Goal: Use online tool/utility: Utilize a website feature to perform a specific function

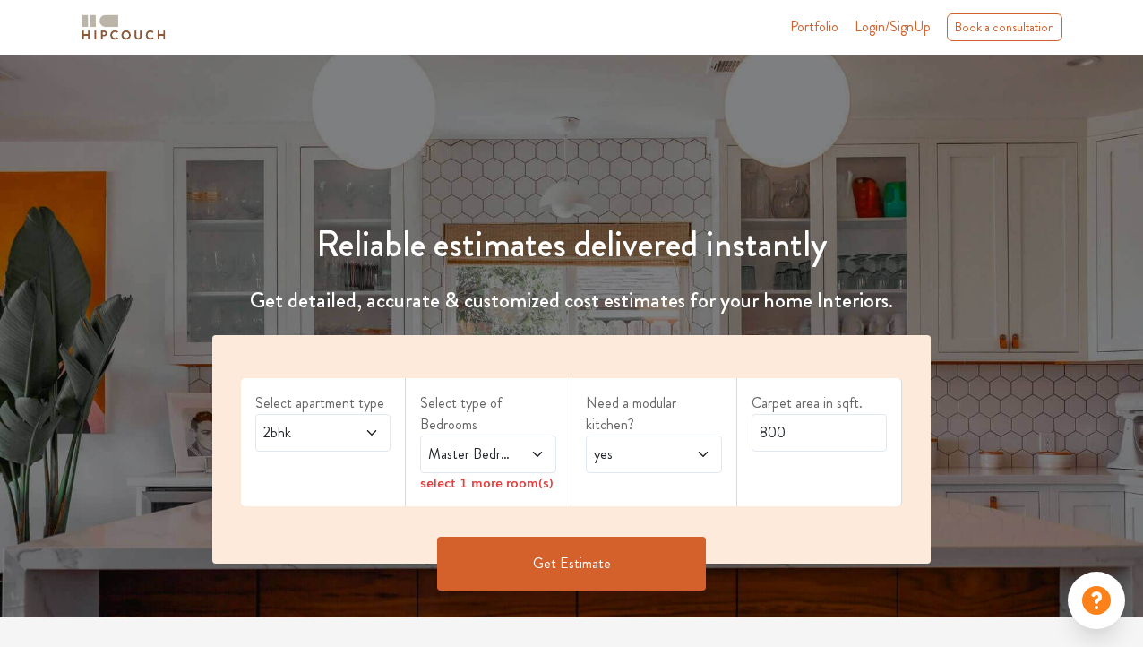
scroll to position [90, 0]
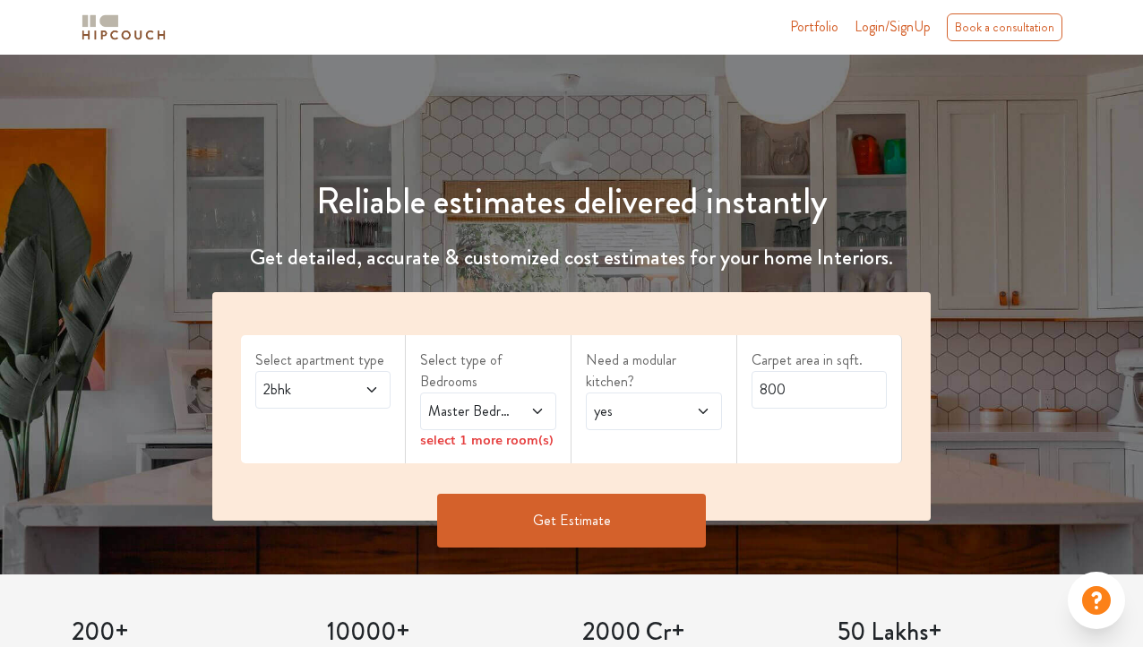
click at [313, 386] on span "2bhk" at bounding box center [305, 390] width 90 height 22
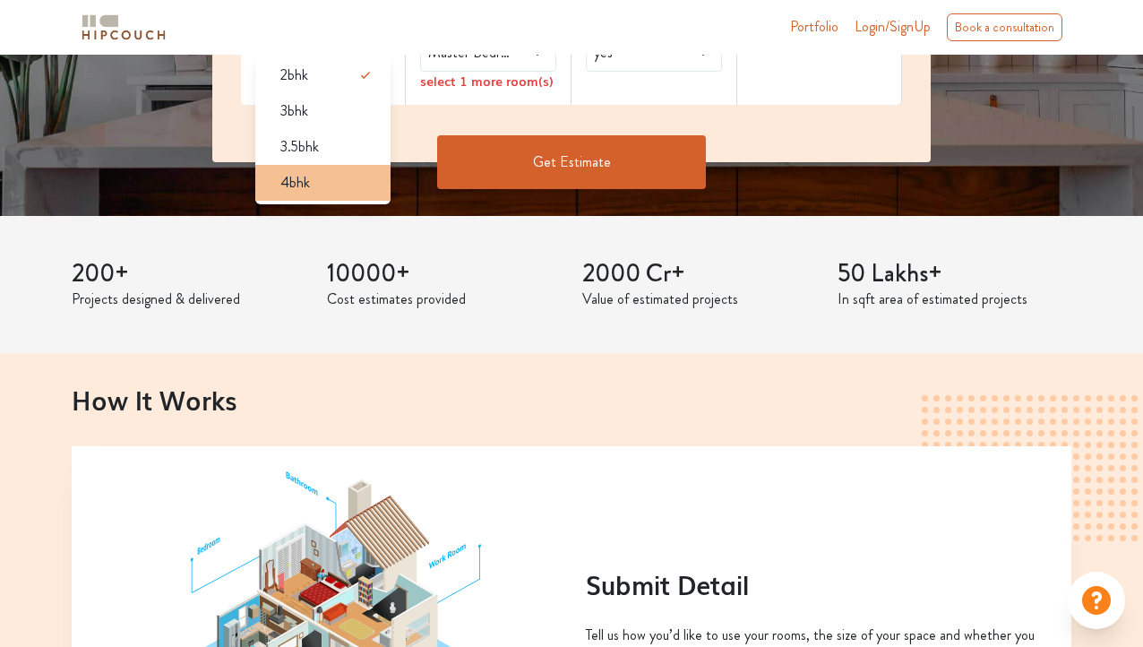
scroll to position [358, 0]
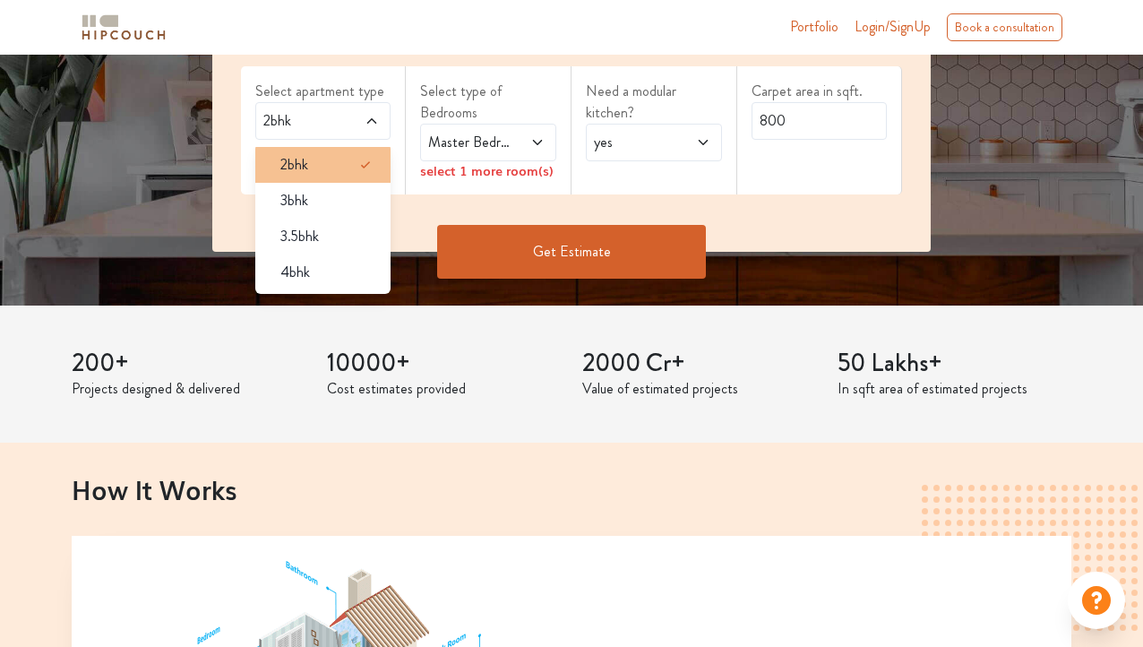
click at [331, 174] on div "2bhk" at bounding box center [328, 165] width 125 height 22
click at [480, 142] on span "Master Bedroom" at bounding box center [470, 143] width 90 height 22
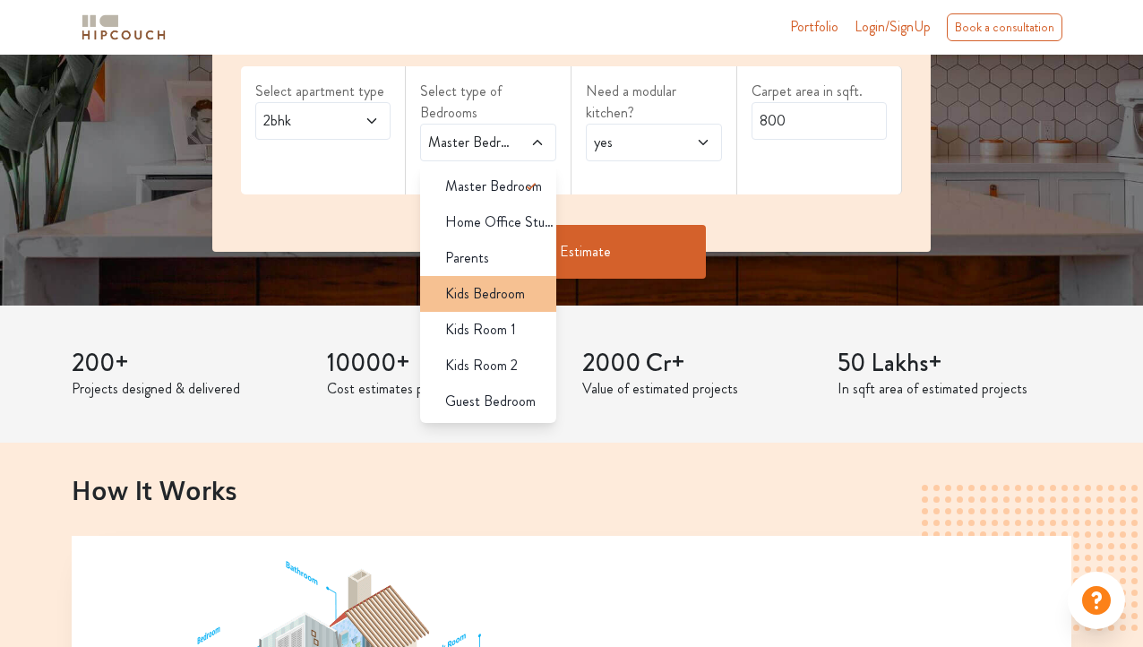
click at [502, 293] on span "Kids Bedroom" at bounding box center [485, 294] width 80 height 22
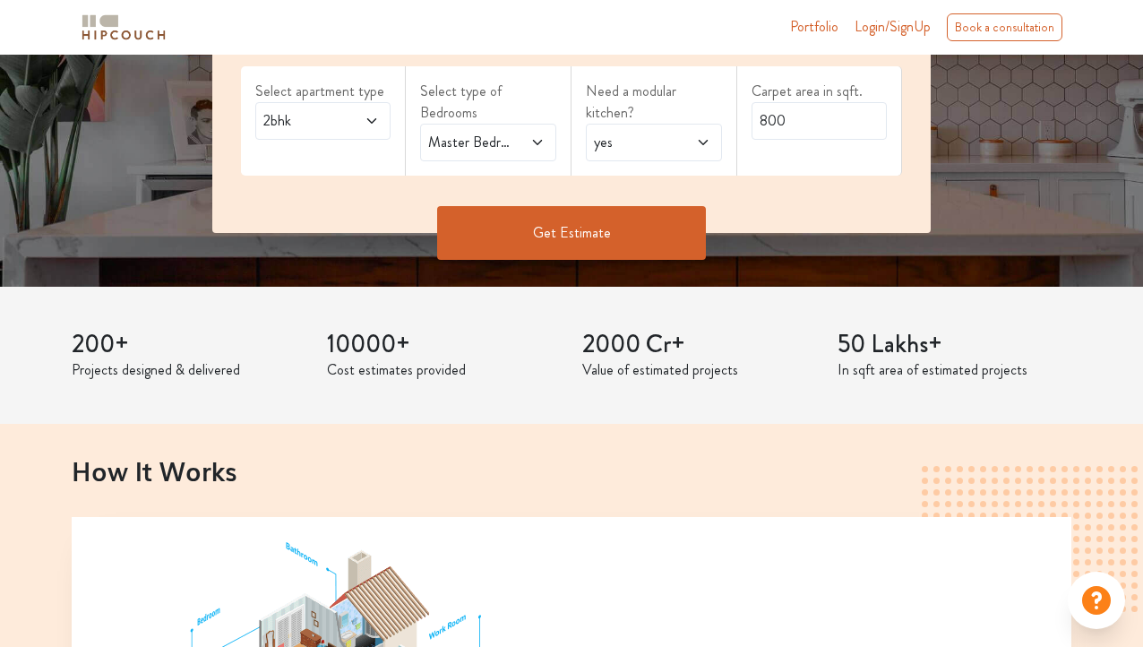
click at [507, 152] on span "Master Bedroom,Kids Bedroom" at bounding box center [470, 143] width 90 height 22
click at [632, 142] on span "yes" at bounding box center [635, 143] width 90 height 22
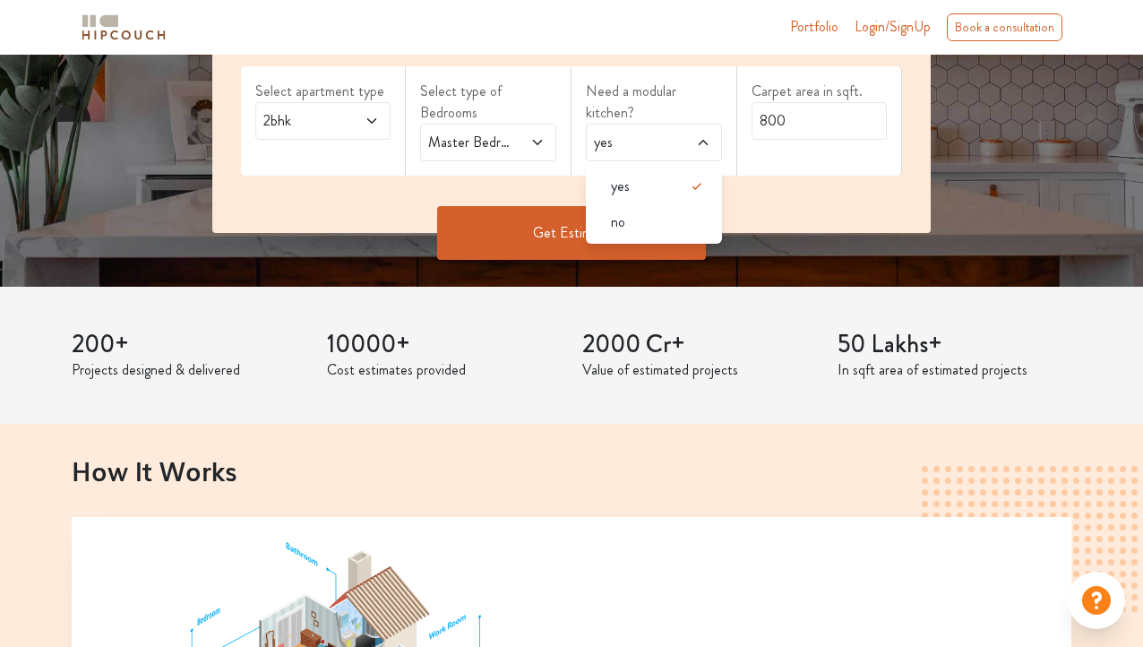
click at [526, 144] on span at bounding box center [530, 143] width 30 height 22
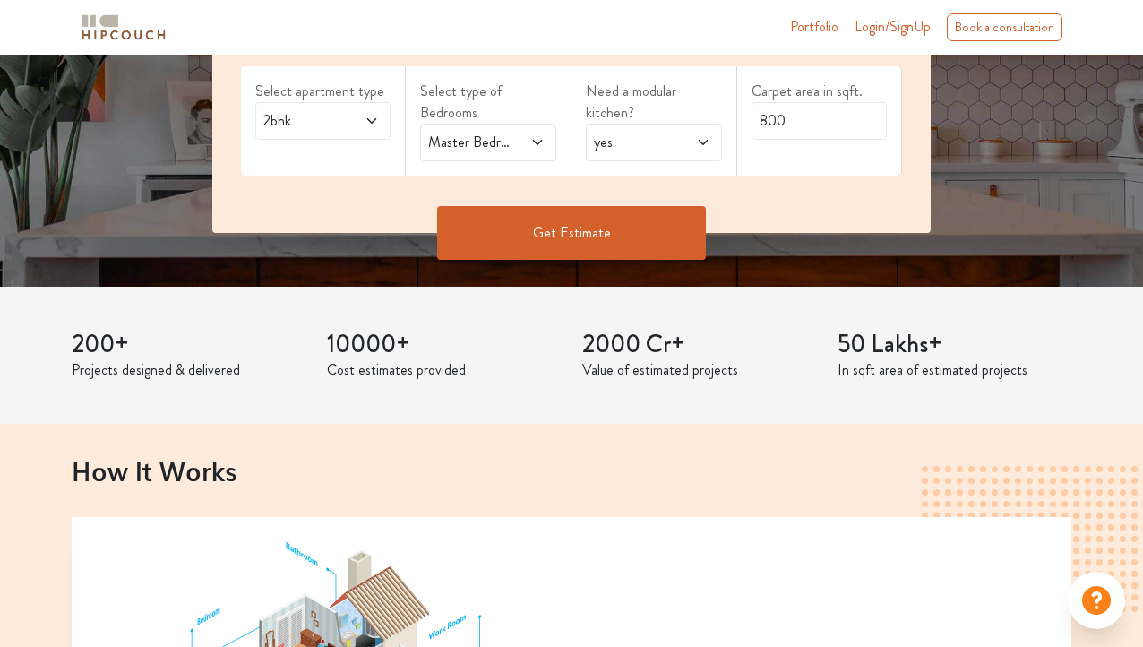
click at [659, 147] on span "yes" at bounding box center [635, 143] width 90 height 22
click at [817, 121] on input "800" at bounding box center [820, 121] width 136 height 38
type input "8"
type input "4"
type input "500"
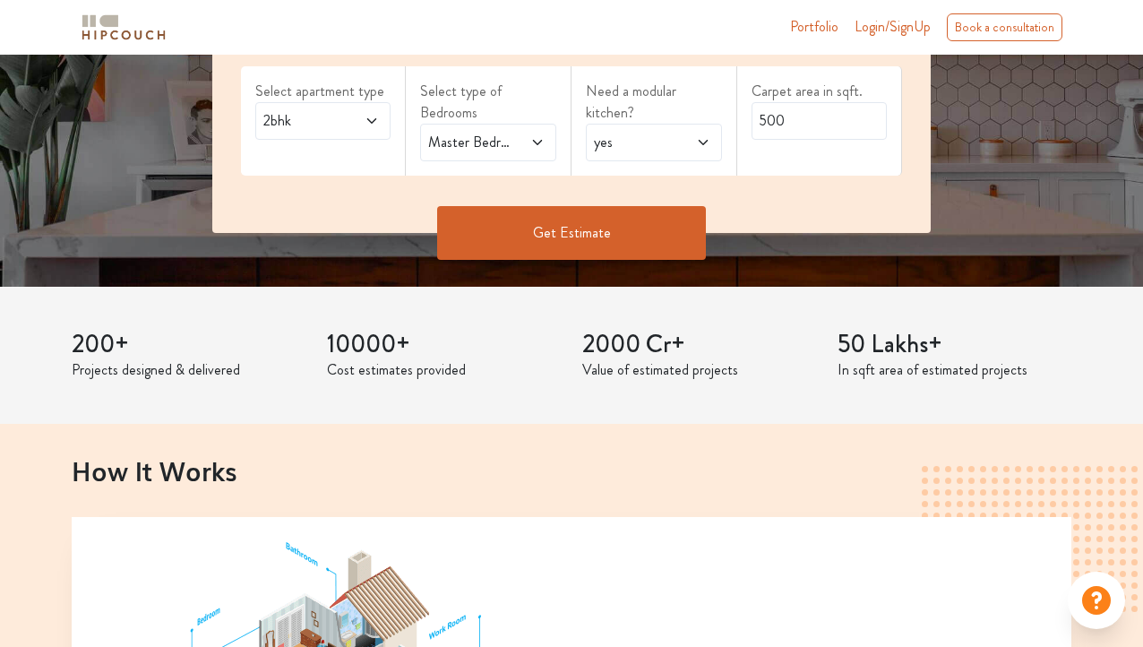
click at [661, 219] on button "Get Estimate" at bounding box center [571, 233] width 269 height 54
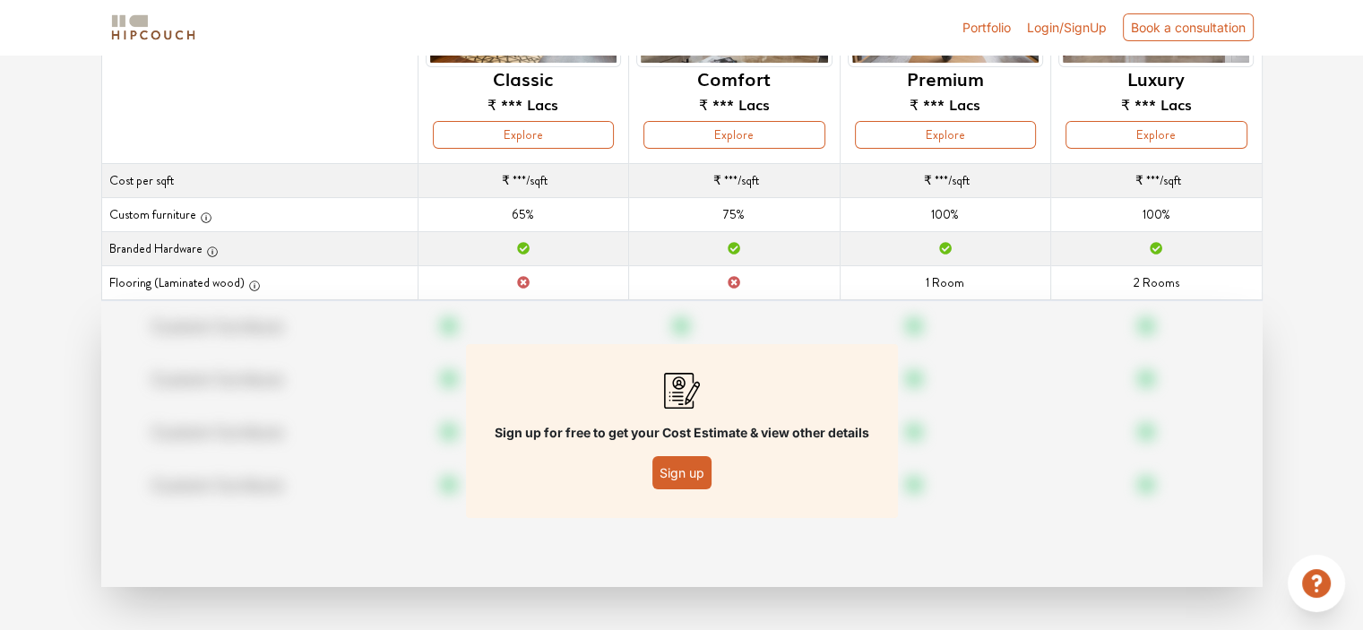
scroll to position [161, 0]
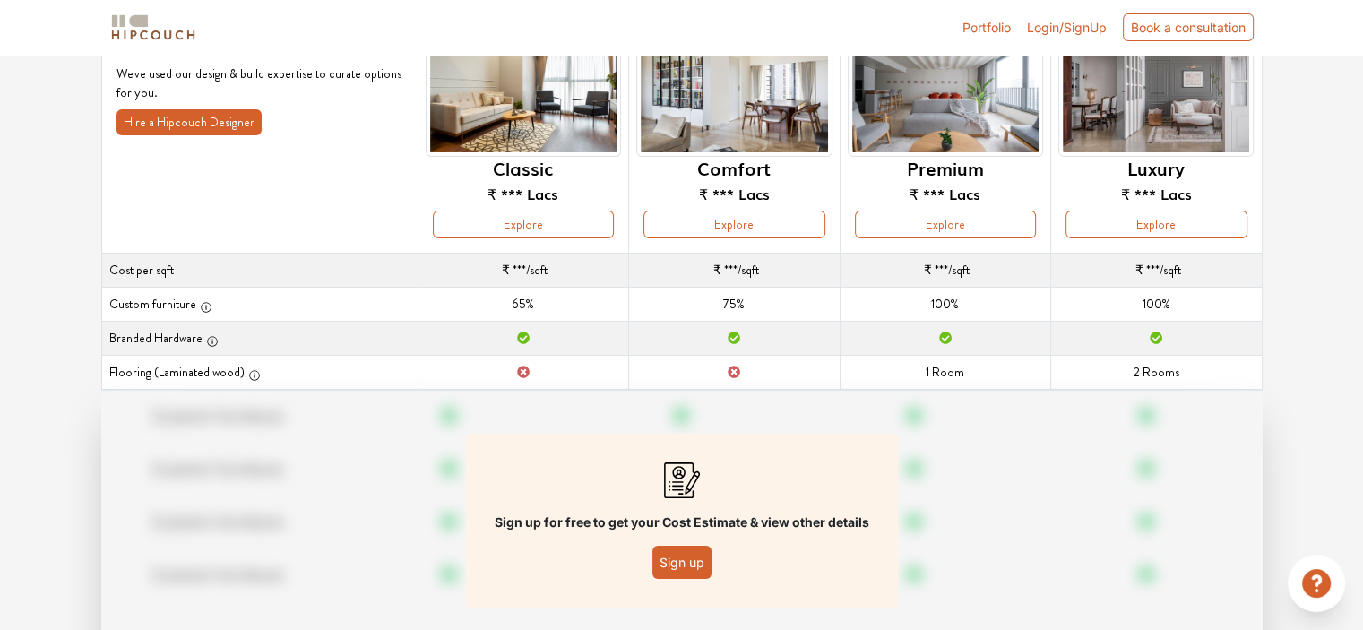
click at [706, 567] on button "Sign up" at bounding box center [681, 562] width 59 height 33
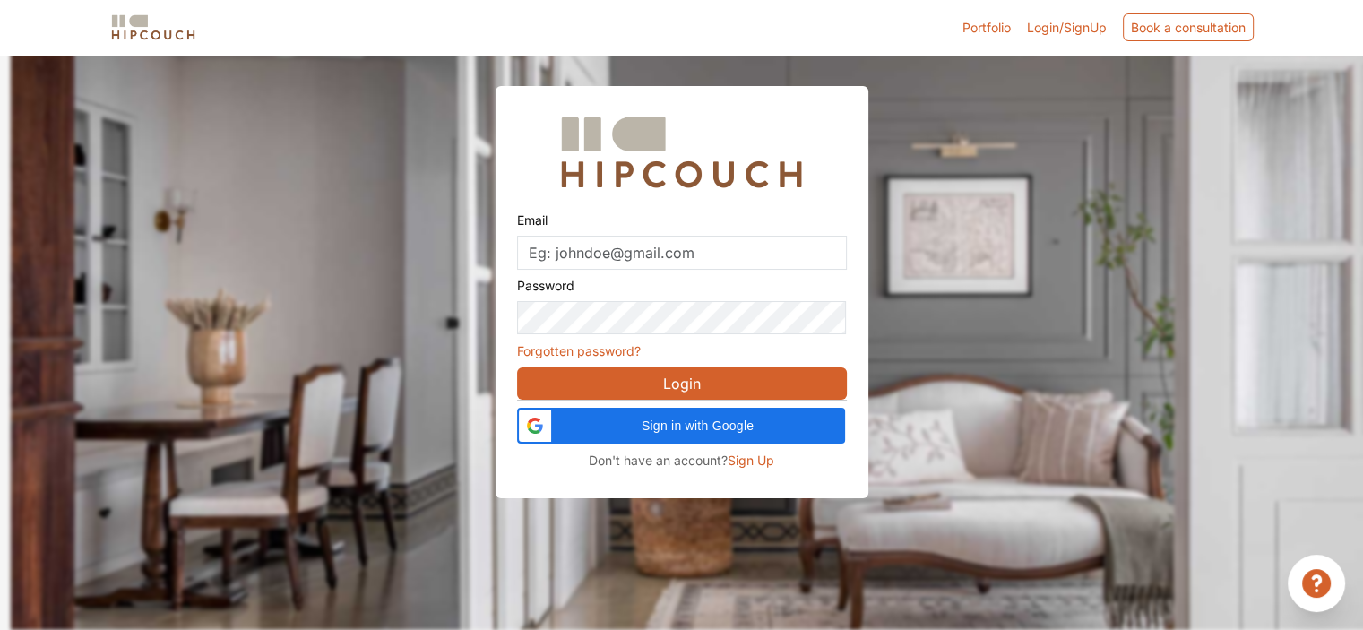
scroll to position [54, 0]
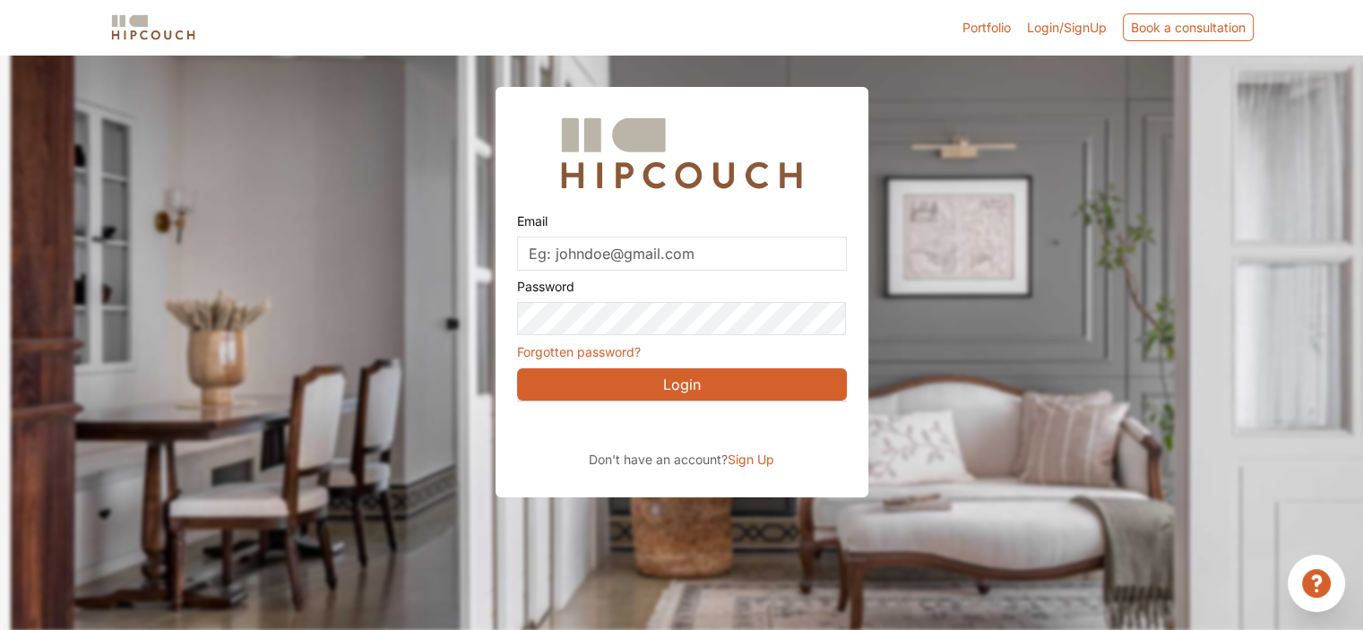
click at [924, 208] on div at bounding box center [692, 316] width 1363 height 630
click at [232, 250] on div at bounding box center [692, 316] width 1363 height 630
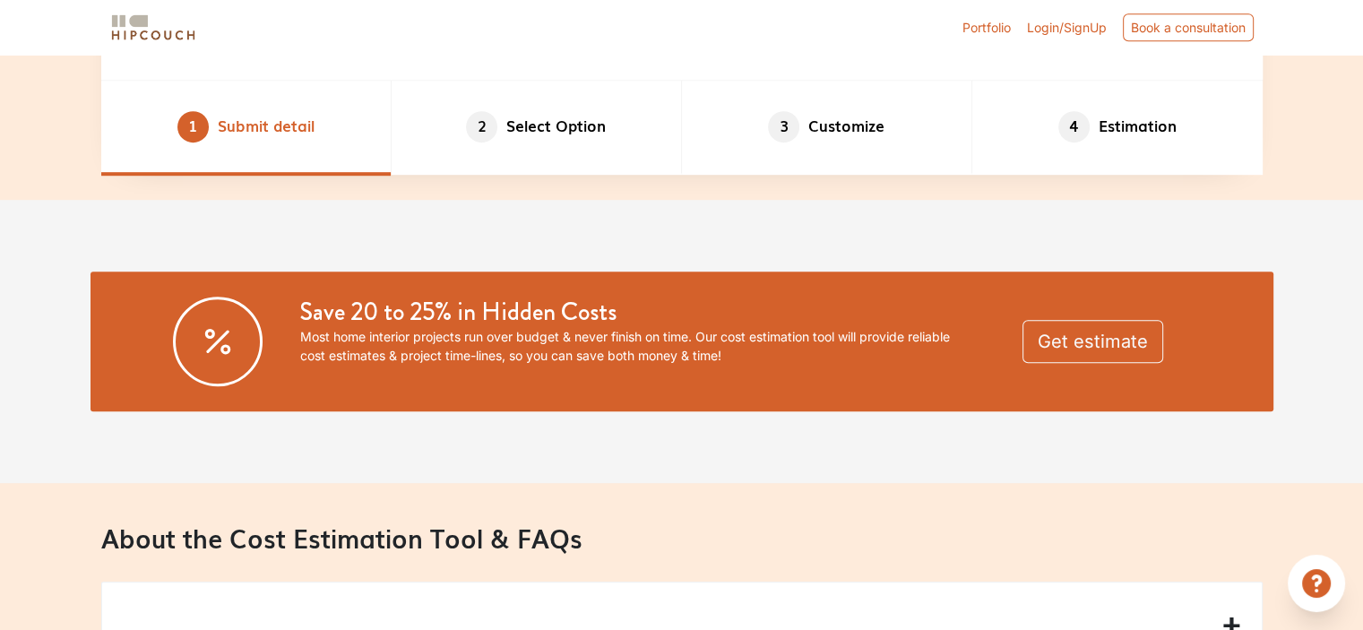
scroll to position [1075, 0]
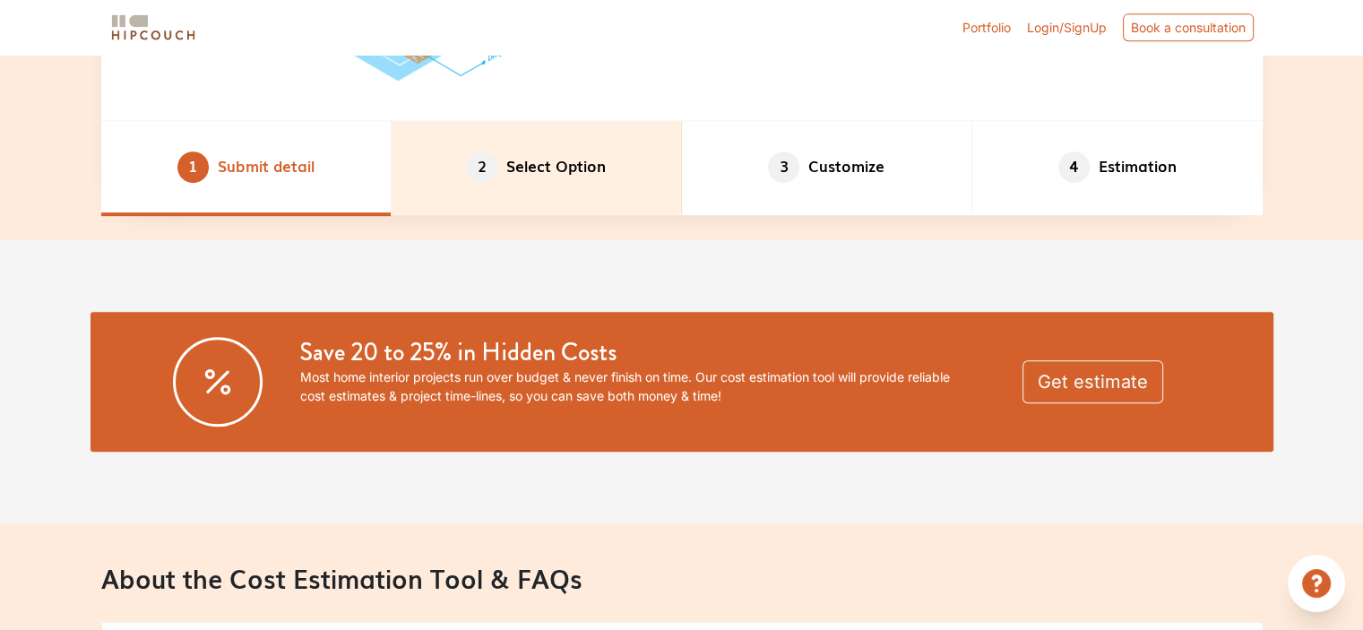
click at [557, 193] on li "2 Select Option" at bounding box center [536, 168] width 290 height 94
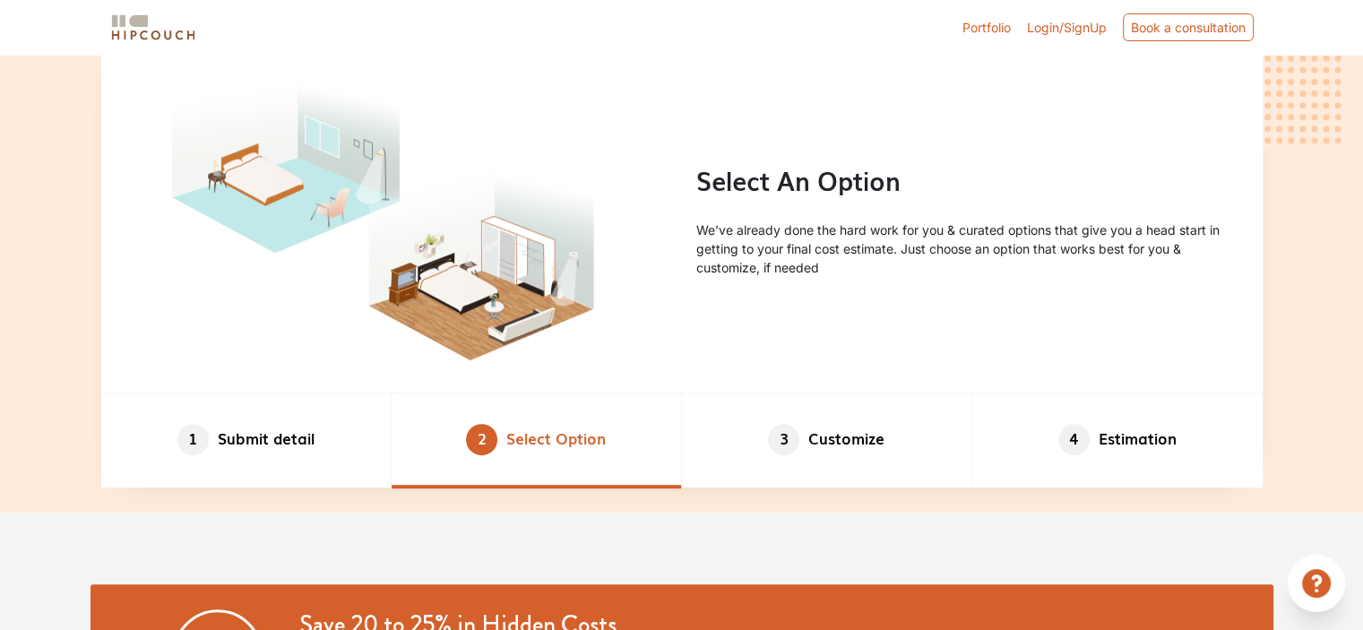
scroll to position [717, 0]
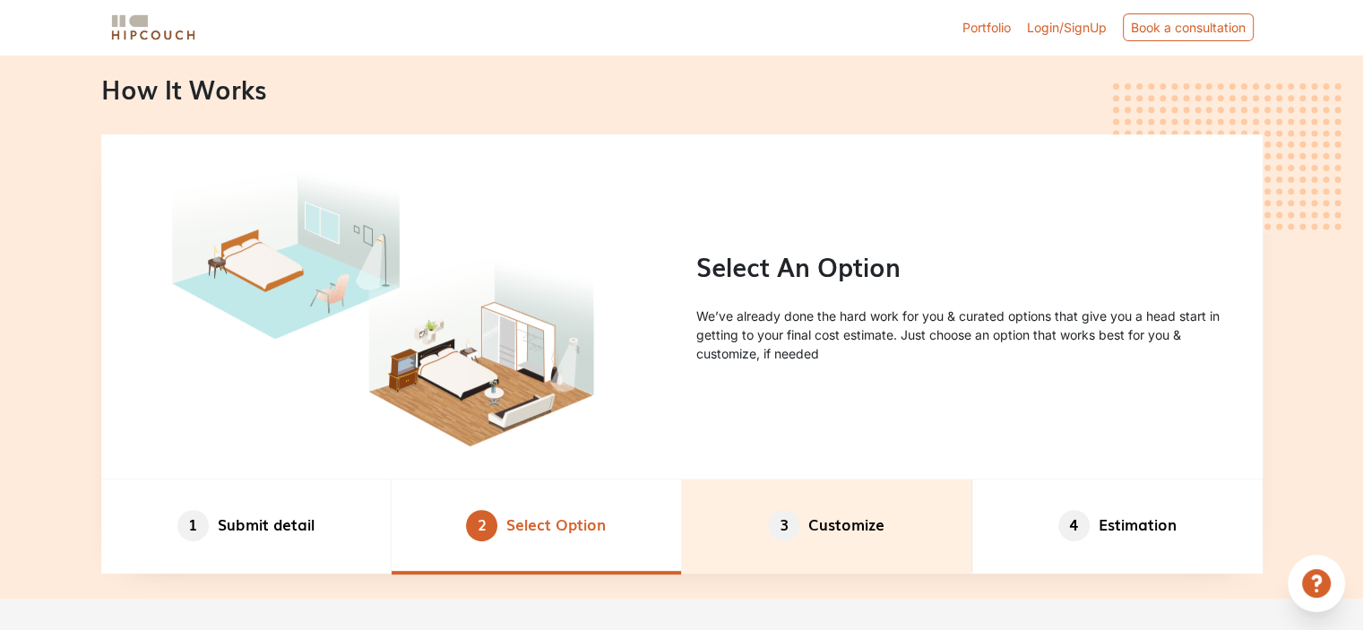
click at [834, 551] on li "3 Customize" at bounding box center [827, 526] width 290 height 94
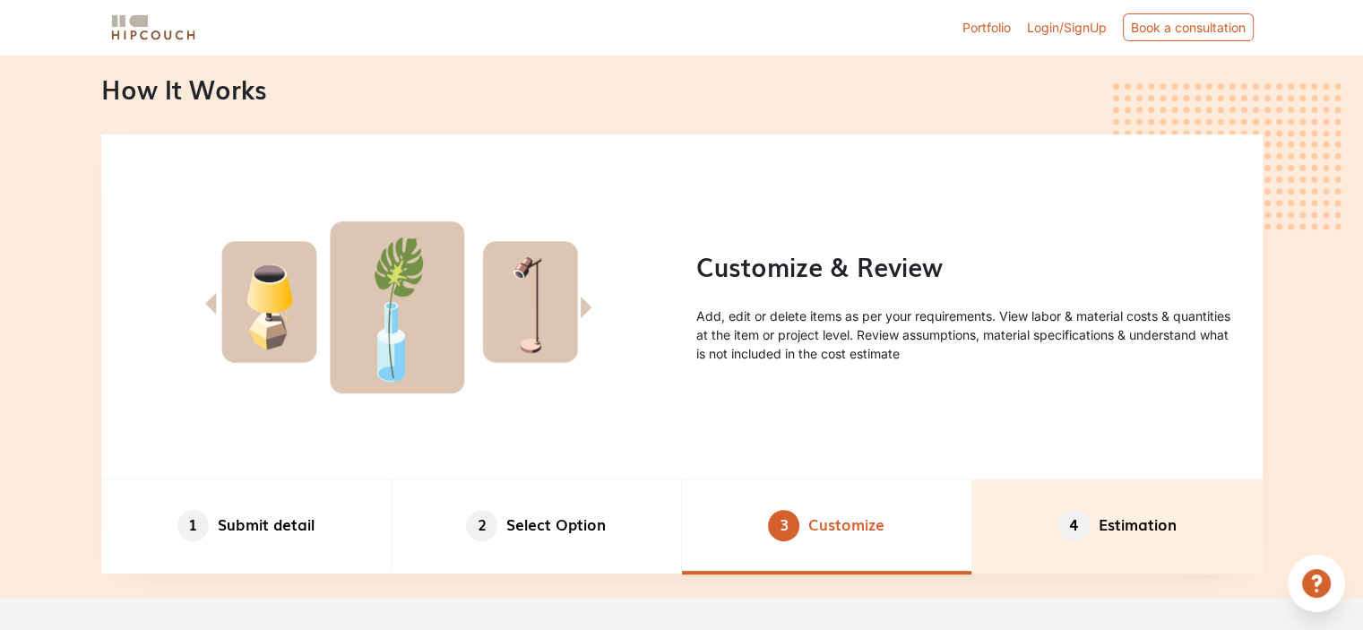
click at [1065, 538] on span "4" at bounding box center [1073, 525] width 31 height 31
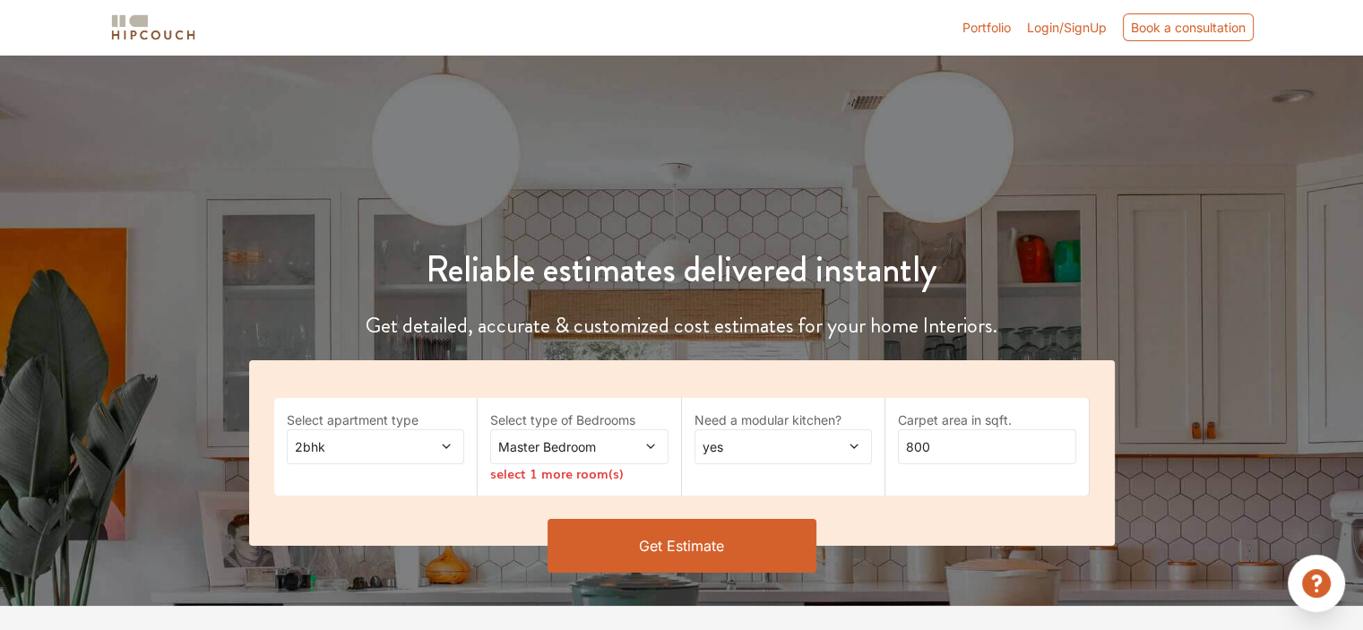
scroll to position [0, 0]
